Goal: Task Accomplishment & Management: Use online tool/utility

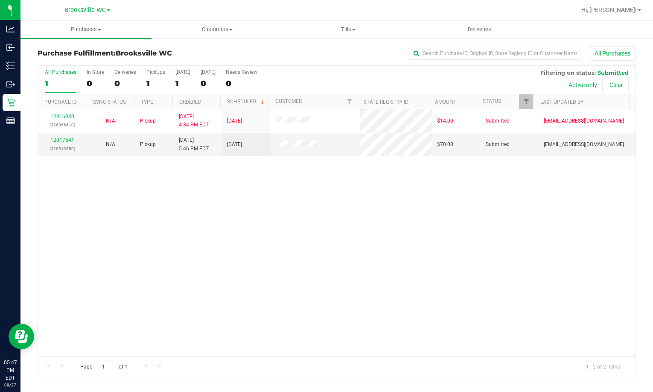
drag, startPoint x: 105, startPoint y: 248, endPoint x: 98, endPoint y: 225, distance: 23.9
click at [105, 248] on div "12016940 (326356610) N/A Pickup [DATE] 4:34 PM EDT 9/27/2025 $14.00 Submitted […" at bounding box center [337, 232] width 598 height 247
click at [61, 143] on div "12017541 (328513550)" at bounding box center [62, 144] width 38 height 16
click at [61, 140] on link "12017541" at bounding box center [62, 140] width 24 height 6
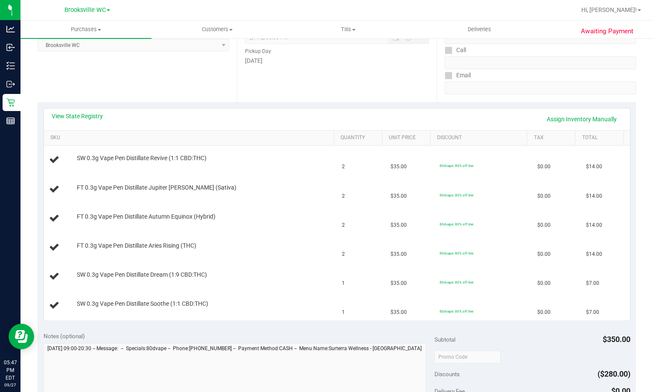
scroll to position [171, 0]
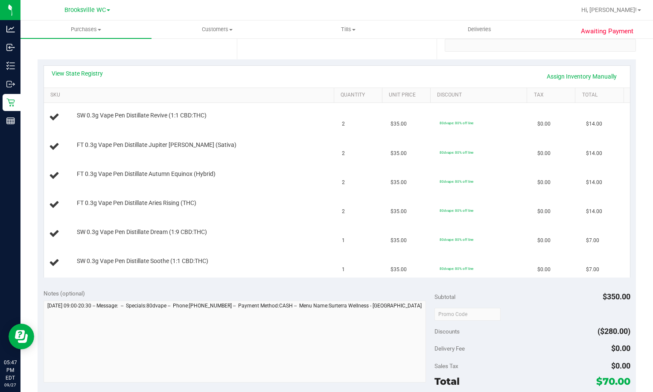
drag, startPoint x: 85, startPoint y: 294, endPoint x: 88, endPoint y: 288, distance: 6.7
click at [85, 294] on span "Notes (optional)" at bounding box center [64, 293] width 41 height 7
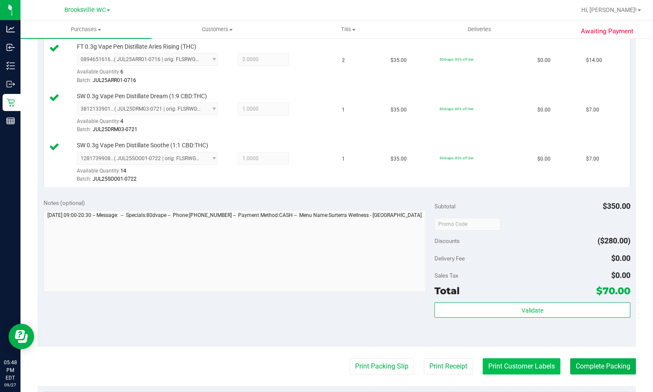
scroll to position [470, 0]
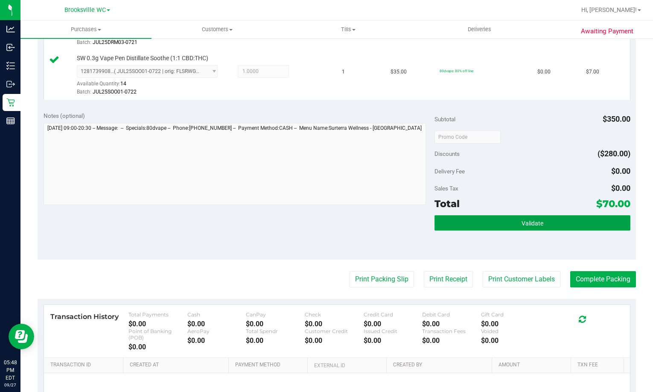
click at [495, 219] on button "Validate" at bounding box center [533, 222] width 196 height 15
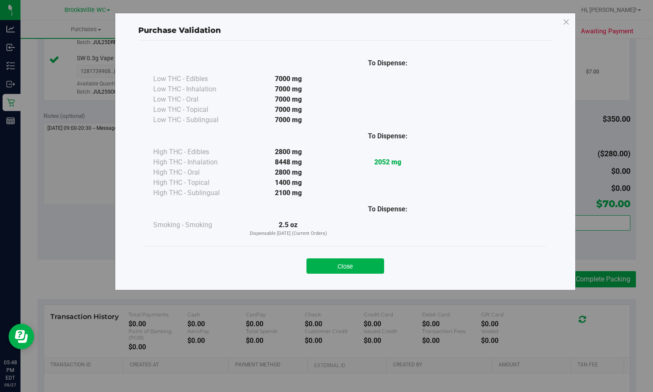
click at [325, 263] on button "Close" at bounding box center [346, 265] width 78 height 15
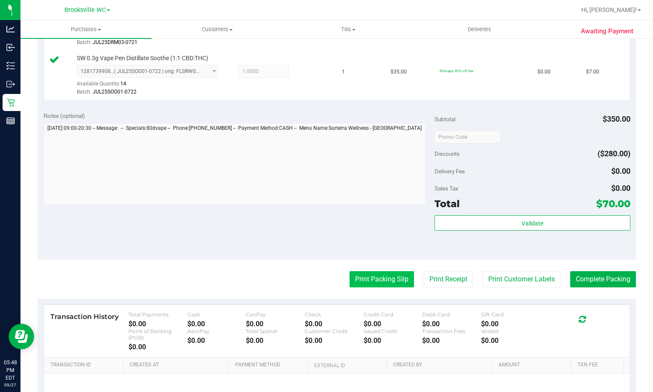
click at [375, 281] on button "Print Packing Slip" at bounding box center [382, 279] width 64 height 16
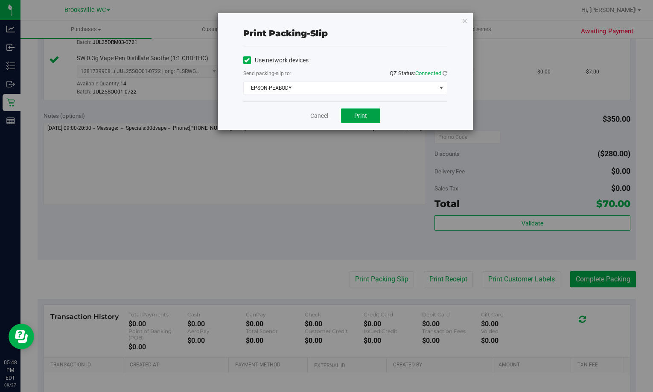
click at [369, 114] on button "Print" at bounding box center [360, 115] width 39 height 15
click at [466, 20] on icon "button" at bounding box center [465, 20] width 6 height 10
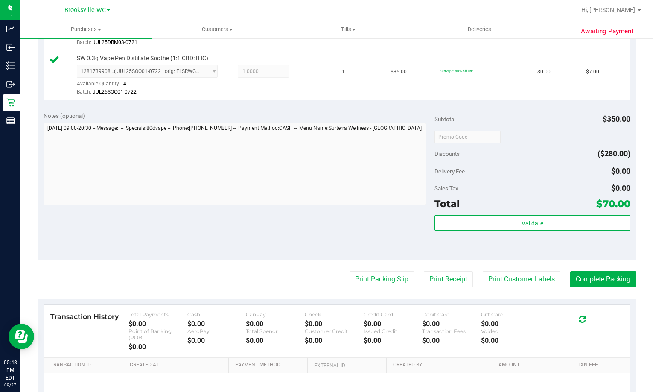
click at [480, 215] on div "Subtotal $350.00 Discounts ($280.00) Delivery Fee $0.00 Sales Tax $0.00 Total $…" at bounding box center [533, 182] width 196 height 142
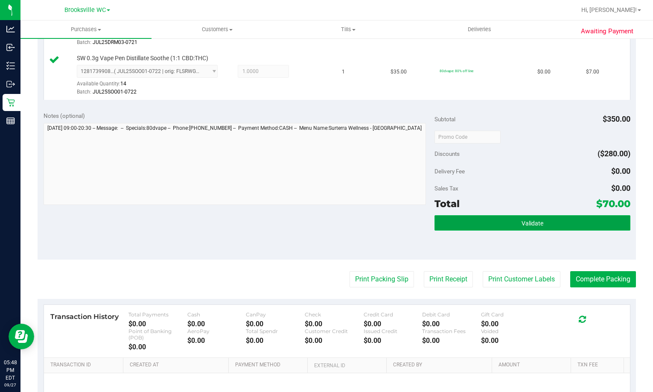
click at [476, 228] on button "Validate" at bounding box center [533, 222] width 196 height 15
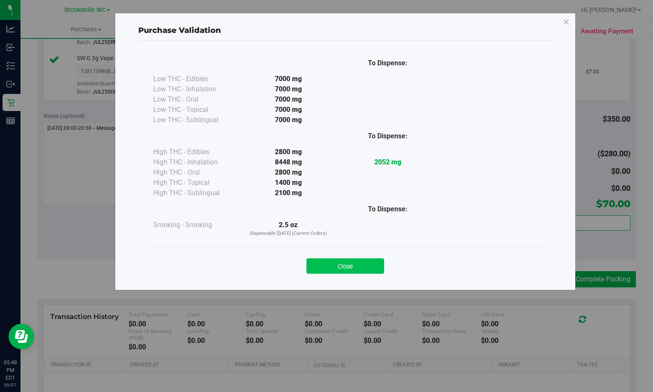
click at [357, 266] on button "Close" at bounding box center [346, 265] width 78 height 15
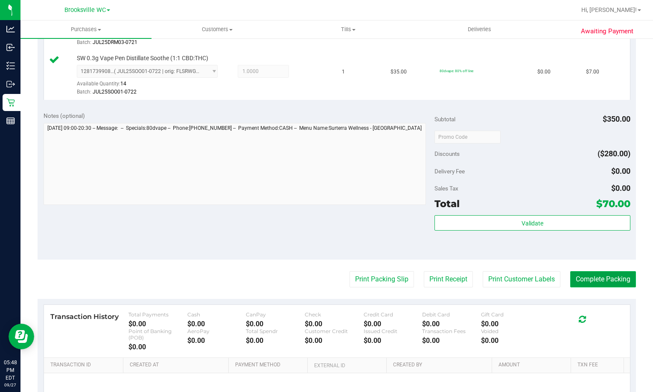
click at [583, 275] on button "Complete Packing" at bounding box center [604, 279] width 66 height 16
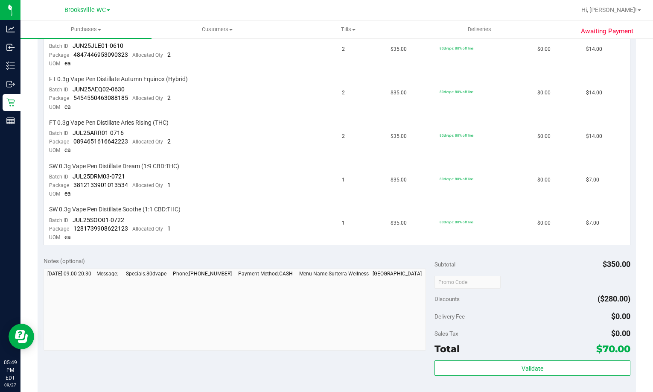
scroll to position [427, 0]
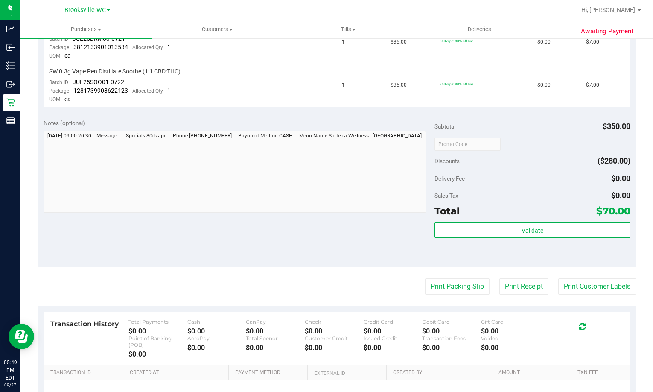
click at [468, 243] on div "Validate" at bounding box center [533, 241] width 196 height 38
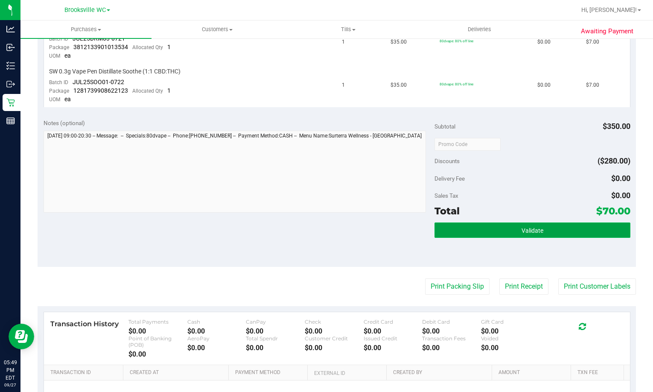
click at [471, 226] on button "Validate" at bounding box center [533, 229] width 196 height 15
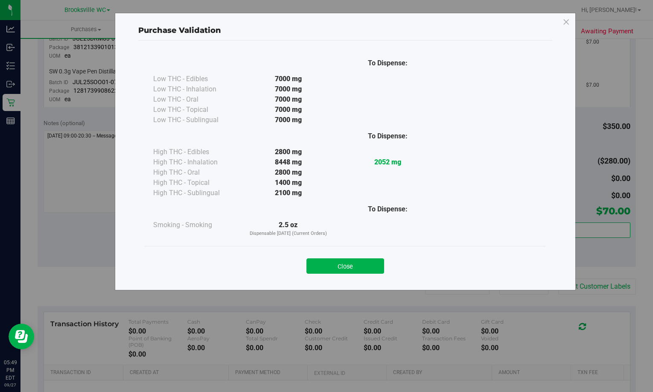
drag, startPoint x: 335, startPoint y: 269, endPoint x: 295, endPoint y: 228, distance: 57.7
click at [336, 269] on button "Close" at bounding box center [346, 265] width 78 height 15
